Goal: Navigation & Orientation: Find specific page/section

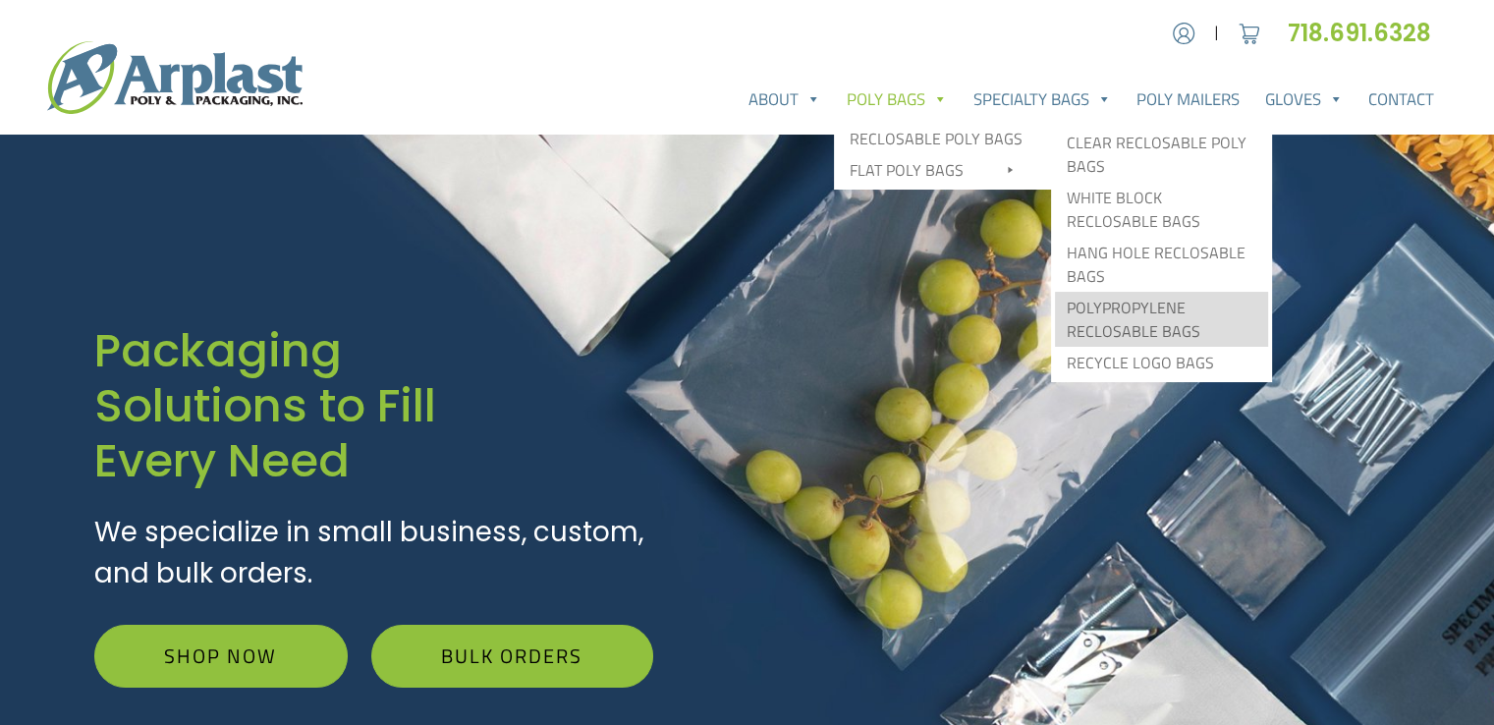
click at [1110, 310] on link "Polypropylene Reclosable Bags" at bounding box center [1161, 319] width 213 height 55
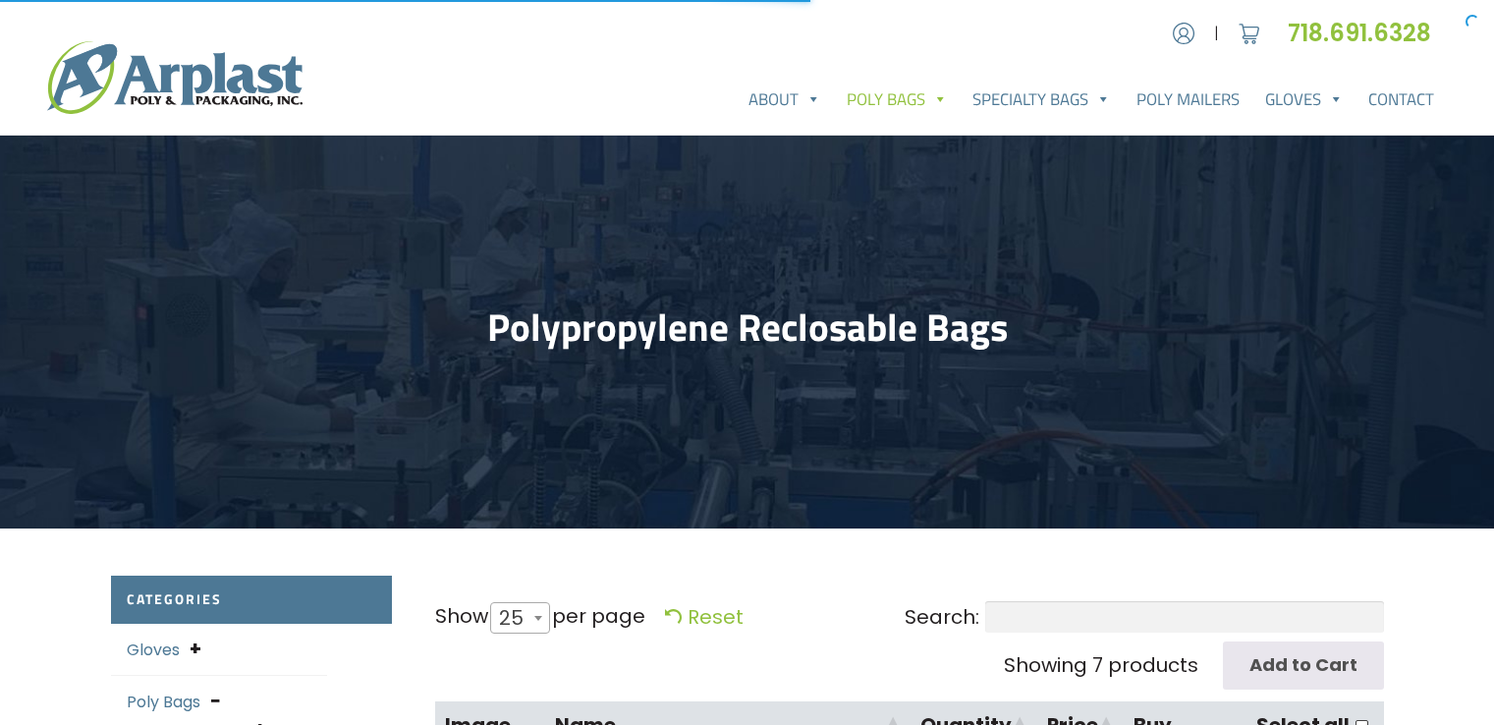
select select "25"
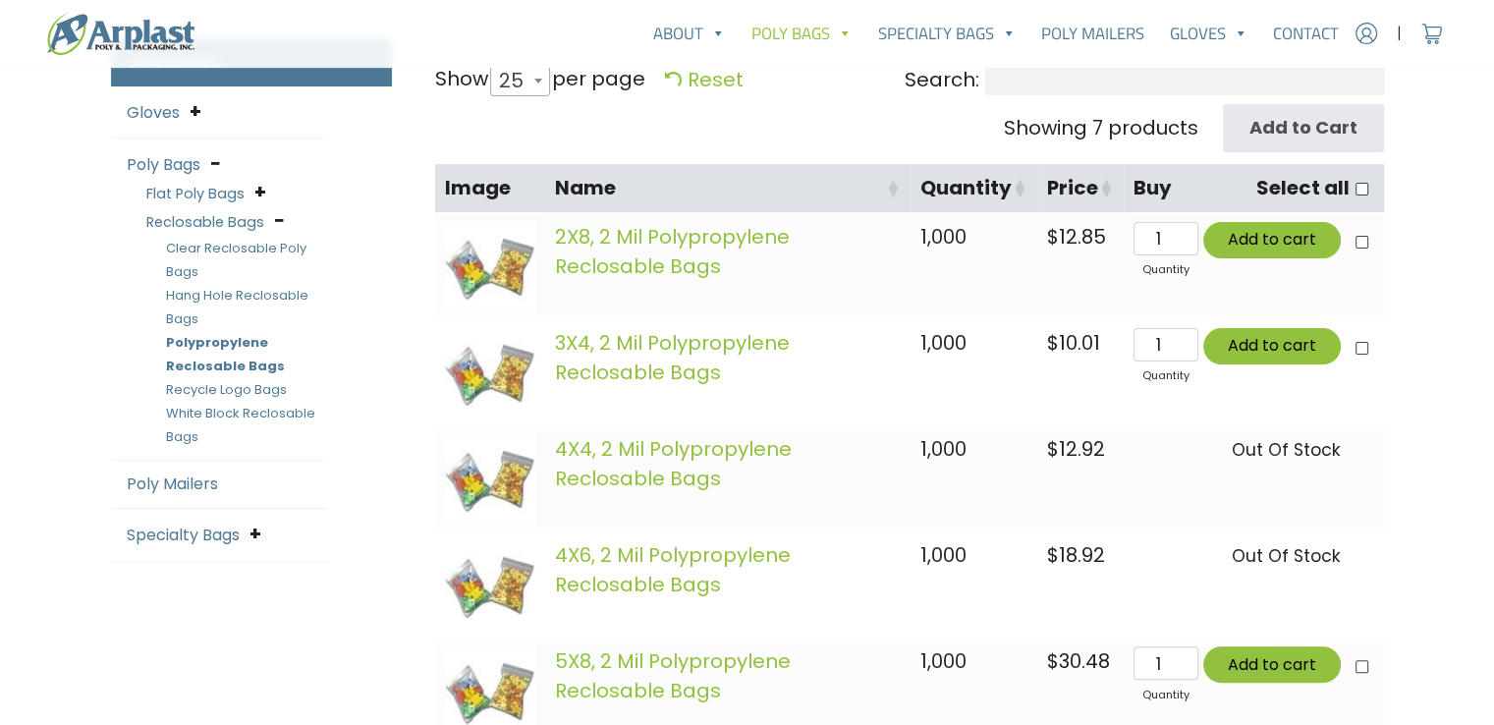
scroll to position [484, 0]
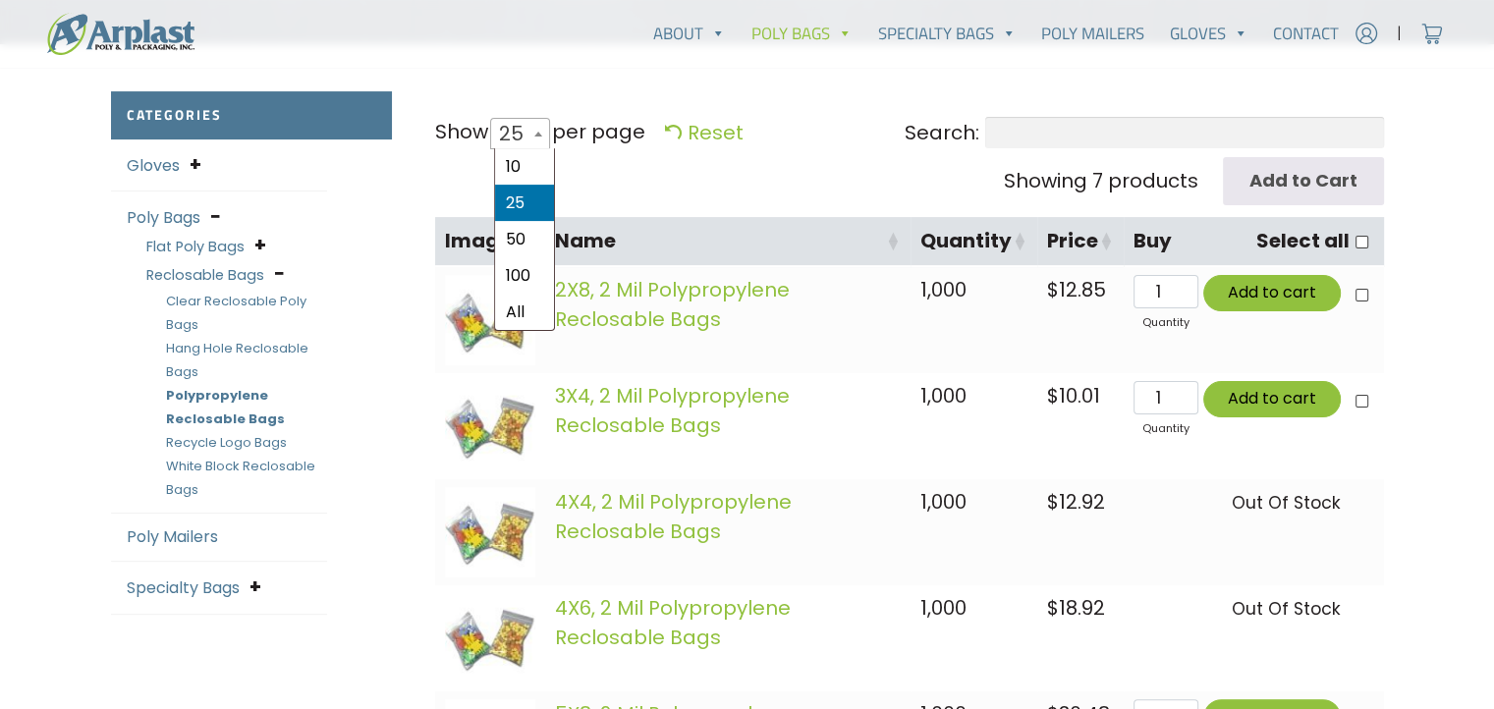
click at [548, 136] on span at bounding box center [538, 133] width 20 height 29
click at [541, 117] on select "10 25 50 100 All" at bounding box center [514, 116] width 54 height 1
select select "-1"
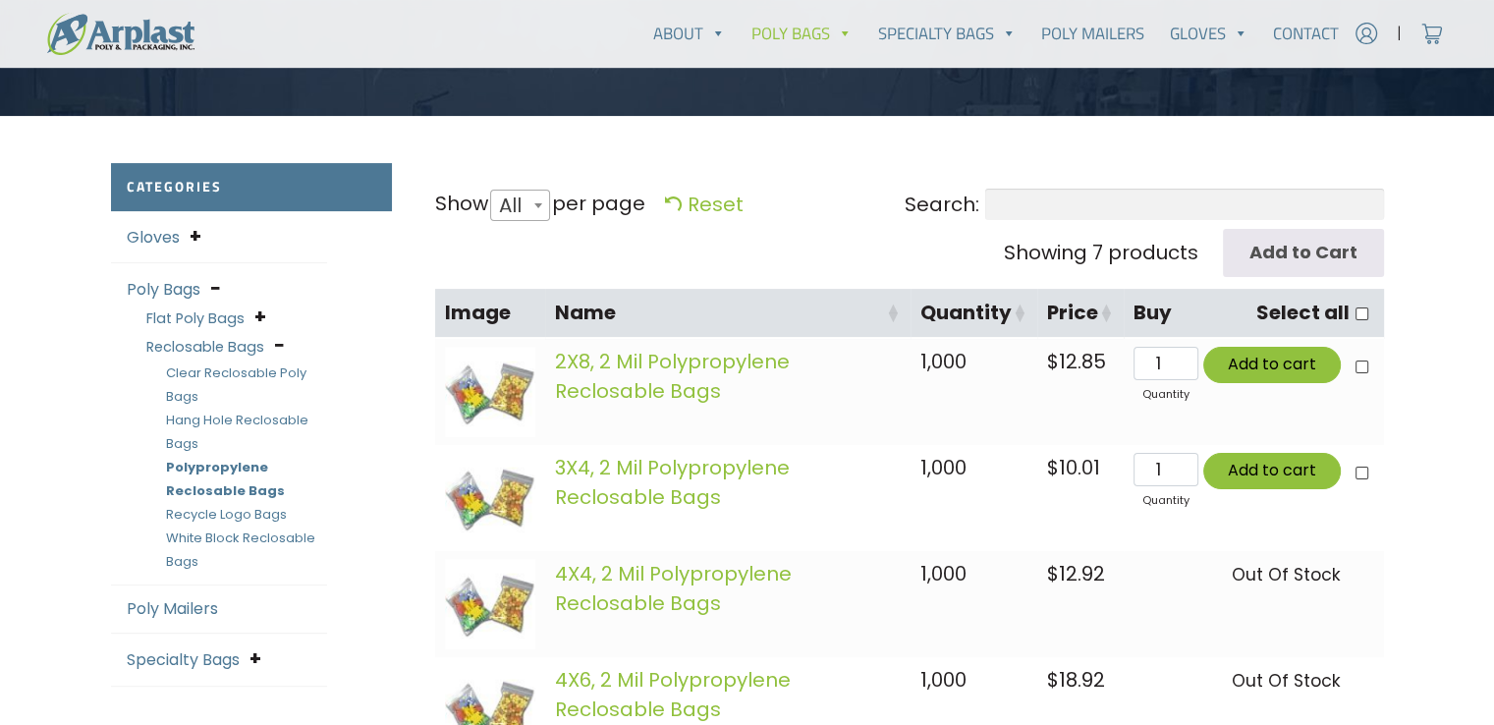
scroll to position [415, 0]
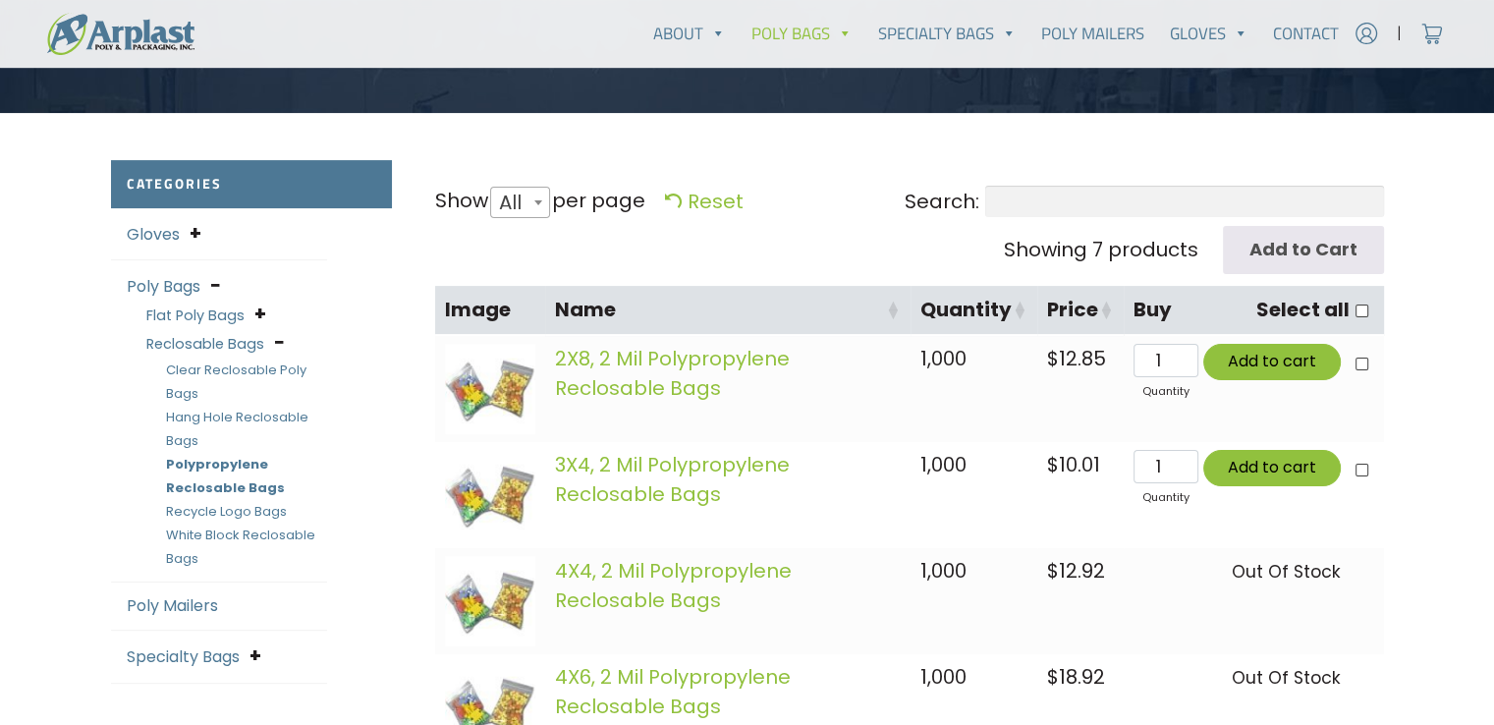
click at [196, 535] on link "White Block Reclosable Bags" at bounding box center [240, 546] width 149 height 42
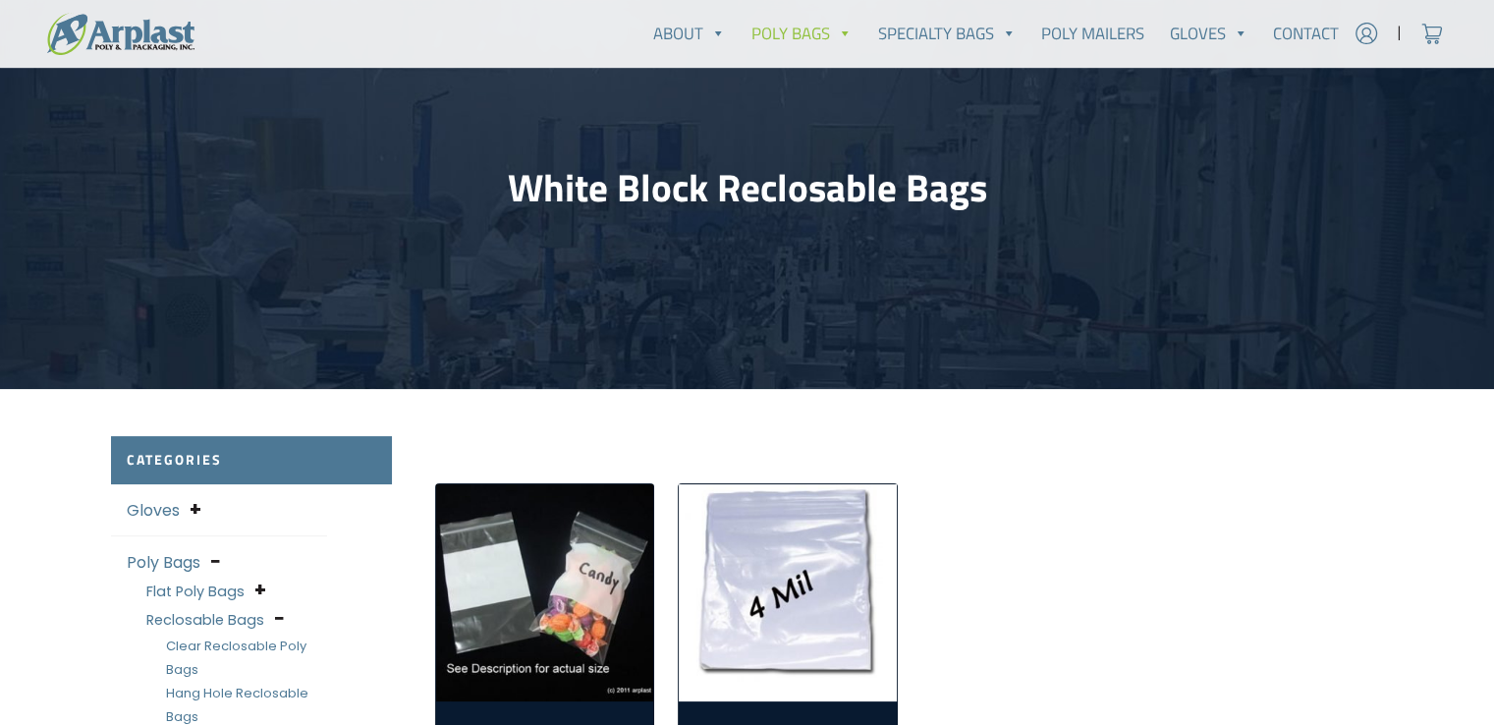
scroll to position [145, 0]
